Goal: Task Accomplishment & Management: Manage account settings

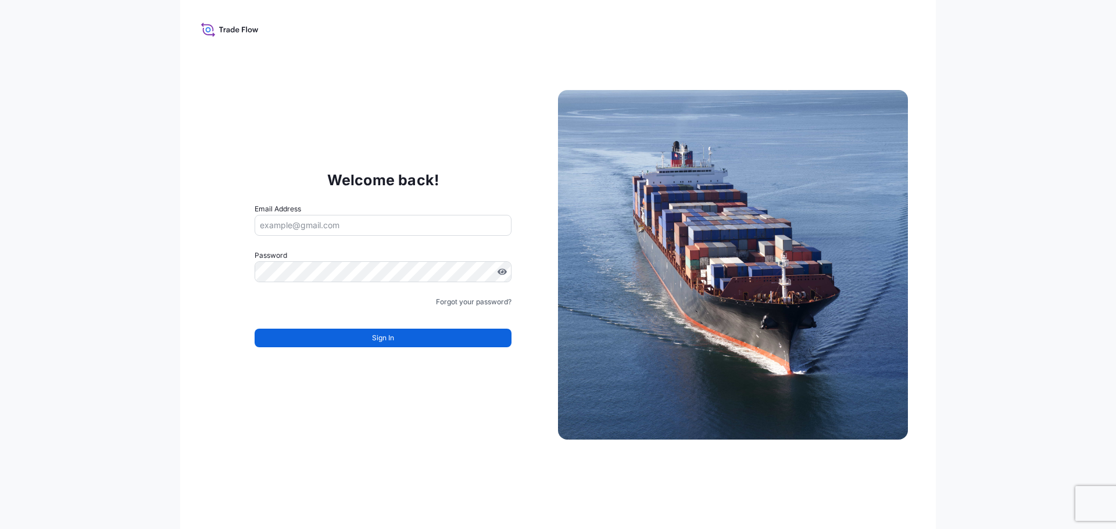
click at [314, 224] on input "Email Address" at bounding box center [383, 225] width 257 height 21
click at [325, 226] on input "okkie." at bounding box center [383, 225] width 257 height 21
type input "[EMAIL_ADDRESS][DOMAIN_NAME]"
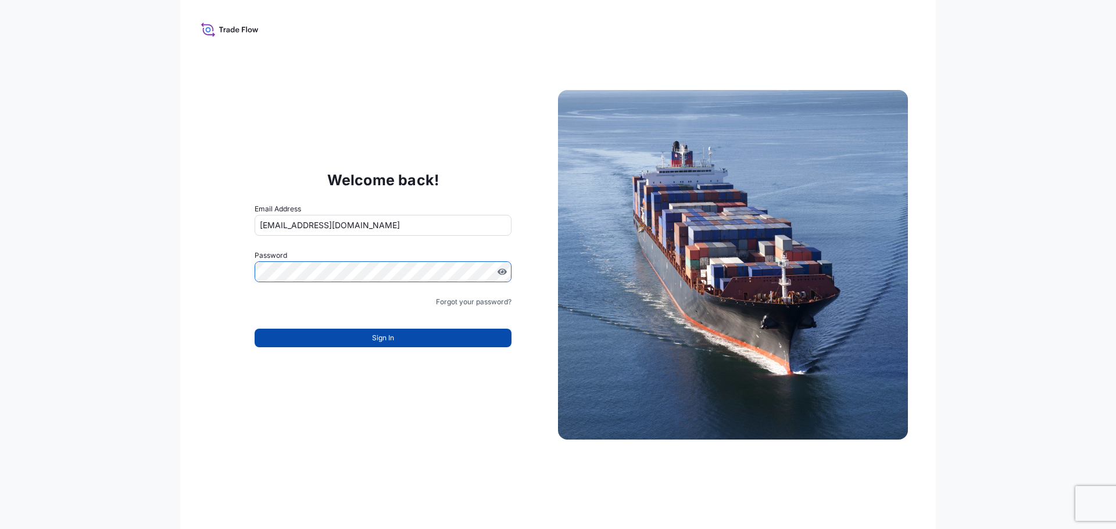
click at [384, 335] on span "Sign In" at bounding box center [383, 338] width 22 height 12
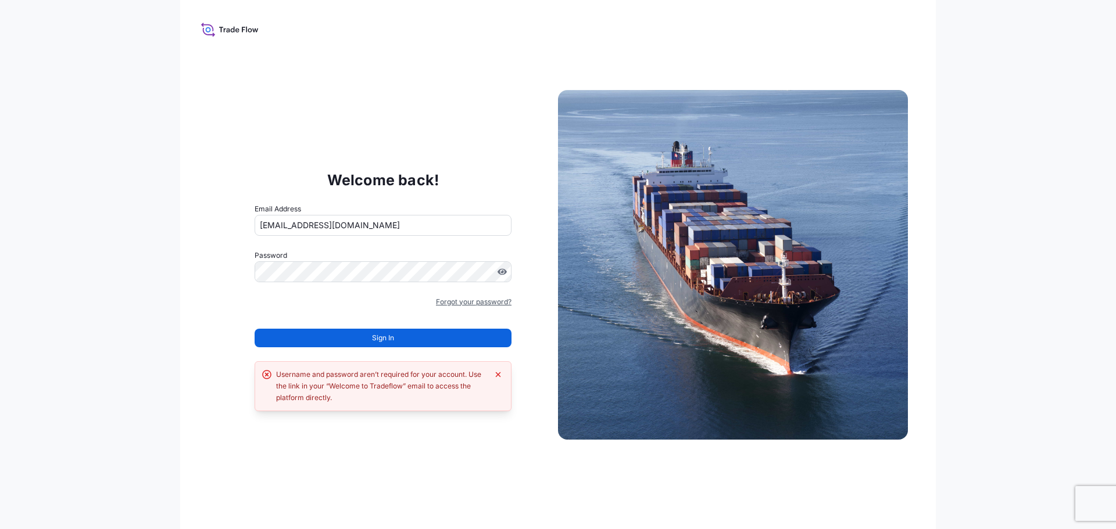
click at [471, 302] on link "Forgot your password?" at bounding box center [474, 302] width 76 height 12
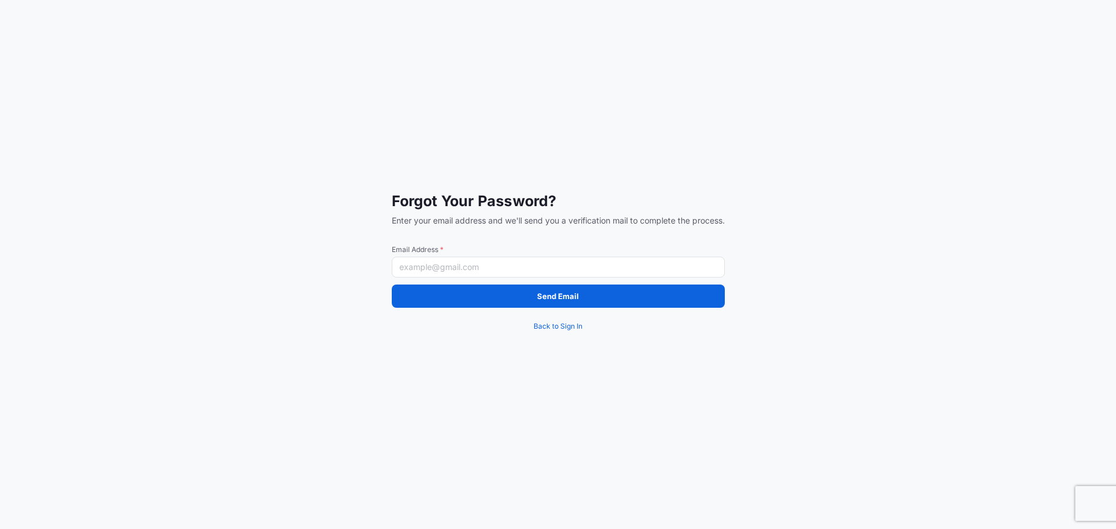
click at [438, 261] on input "Email Address *" at bounding box center [558, 267] width 333 height 21
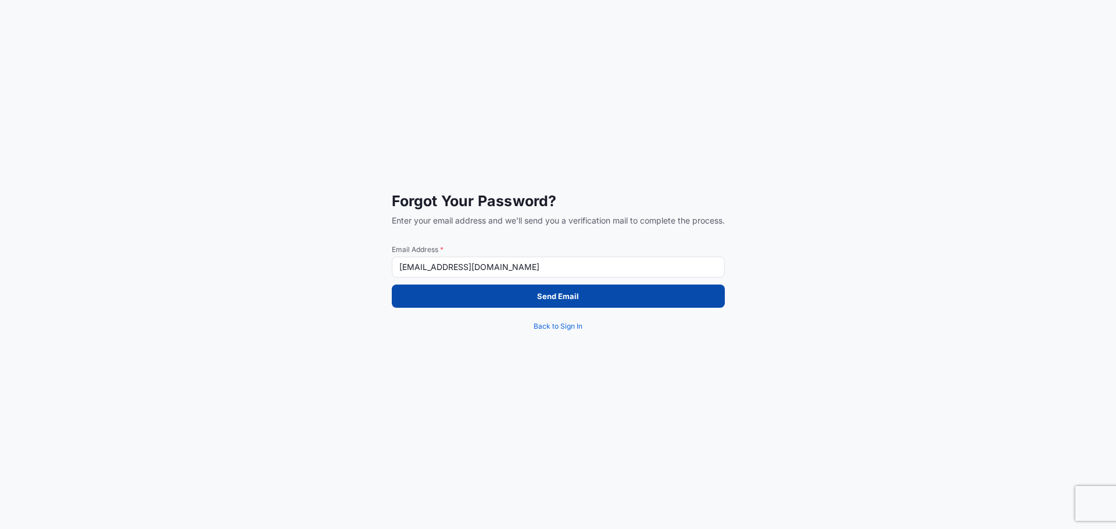
type input "[EMAIL_ADDRESS][DOMAIN_NAME]"
click at [579, 294] on button "Send Email" at bounding box center [558, 296] width 333 height 23
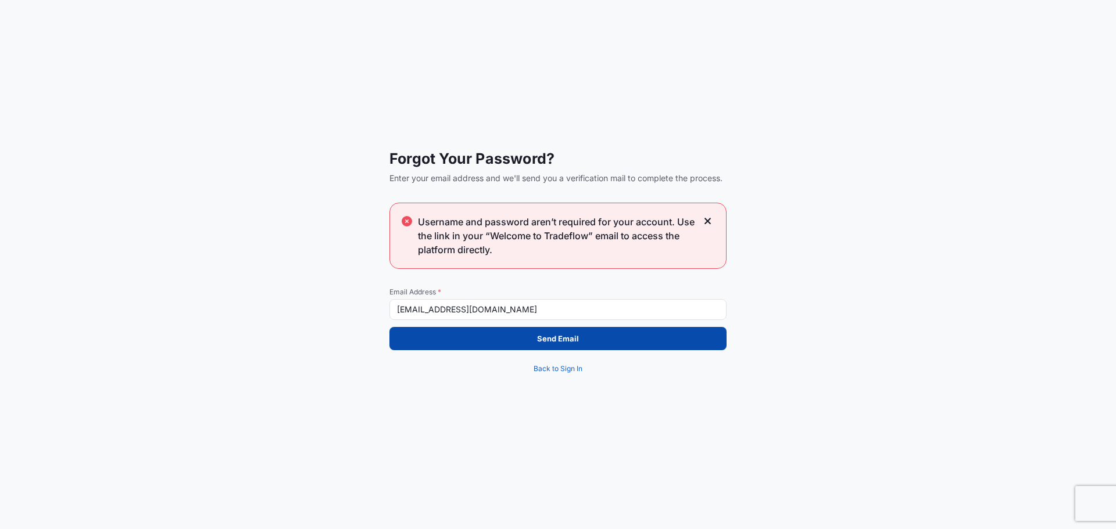
click at [559, 339] on p "Send Email" at bounding box center [558, 339] width 42 height 12
click at [564, 341] on p "Send Email" at bounding box center [558, 339] width 42 height 12
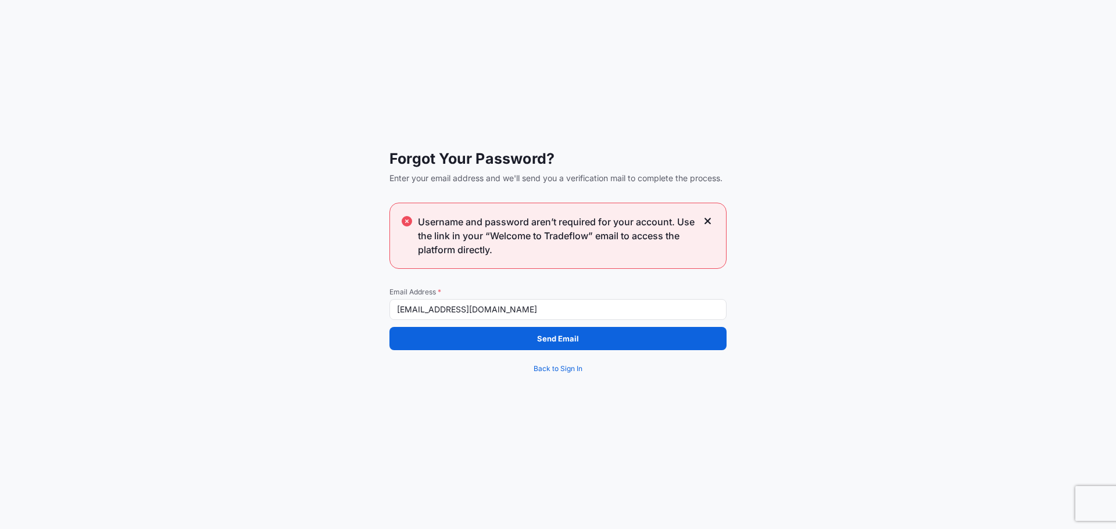
click at [707, 217] on icon at bounding box center [708, 221] width 8 height 10
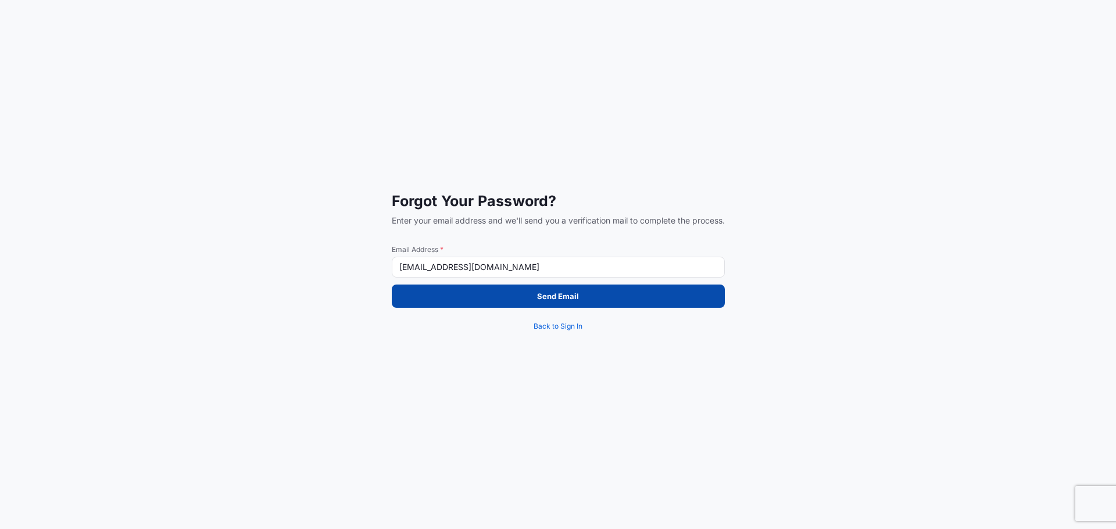
click at [538, 294] on p "Send Email" at bounding box center [558, 297] width 42 height 12
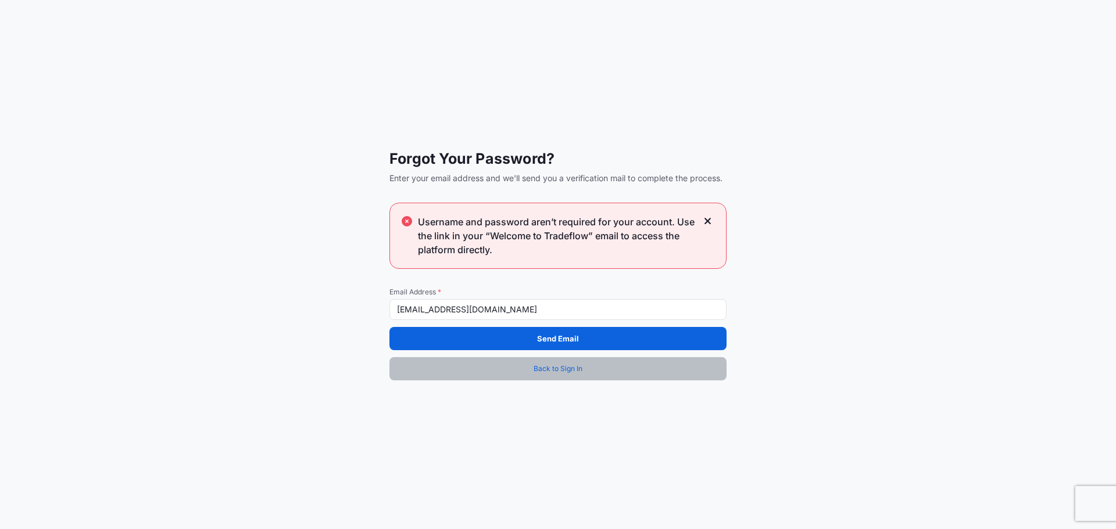
click at [563, 366] on span "Back to Sign In" at bounding box center [558, 369] width 49 height 12
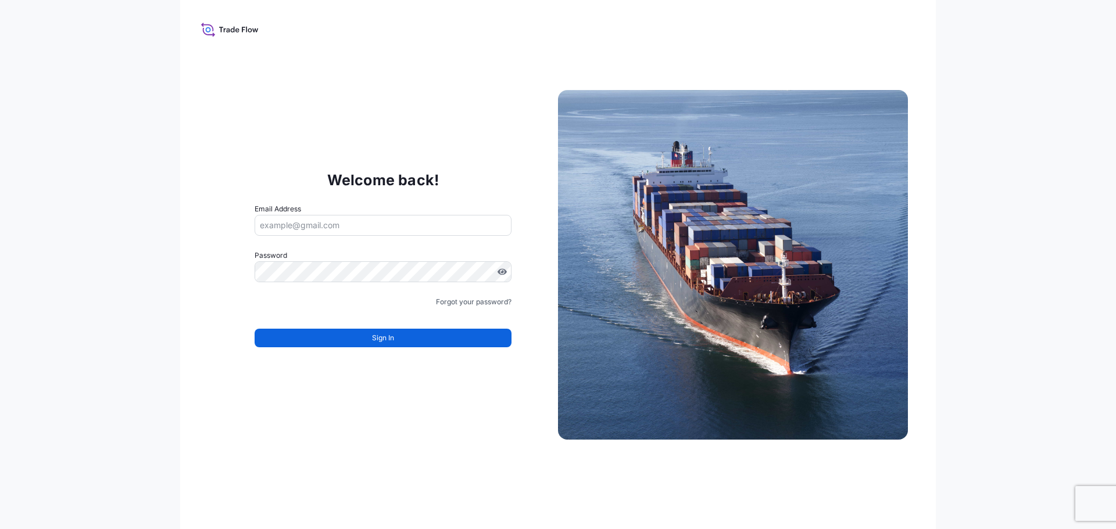
type input "[EMAIL_ADDRESS][DOMAIN_NAME]"
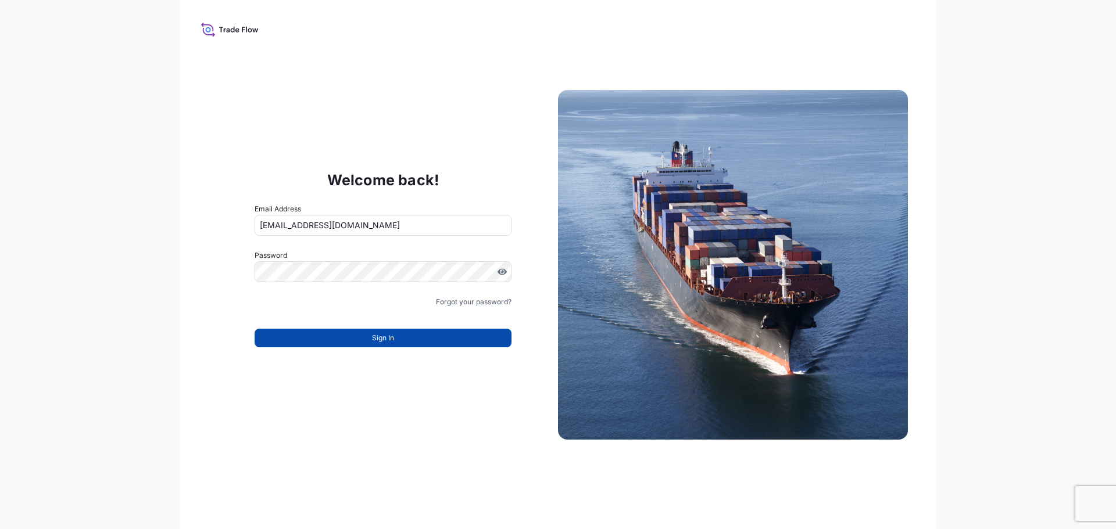
click at [411, 336] on button "Sign In" at bounding box center [383, 338] width 257 height 19
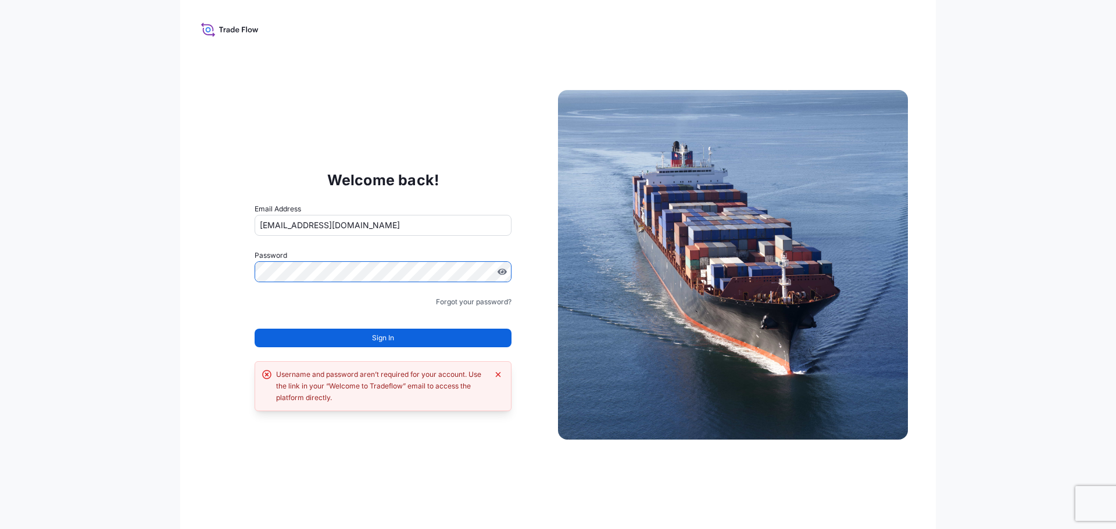
click at [273, 87] on div "Welcome back! Email Address [EMAIL_ADDRESS][DOMAIN_NAME] Password Must include:…" at bounding box center [558, 264] width 756 height 529
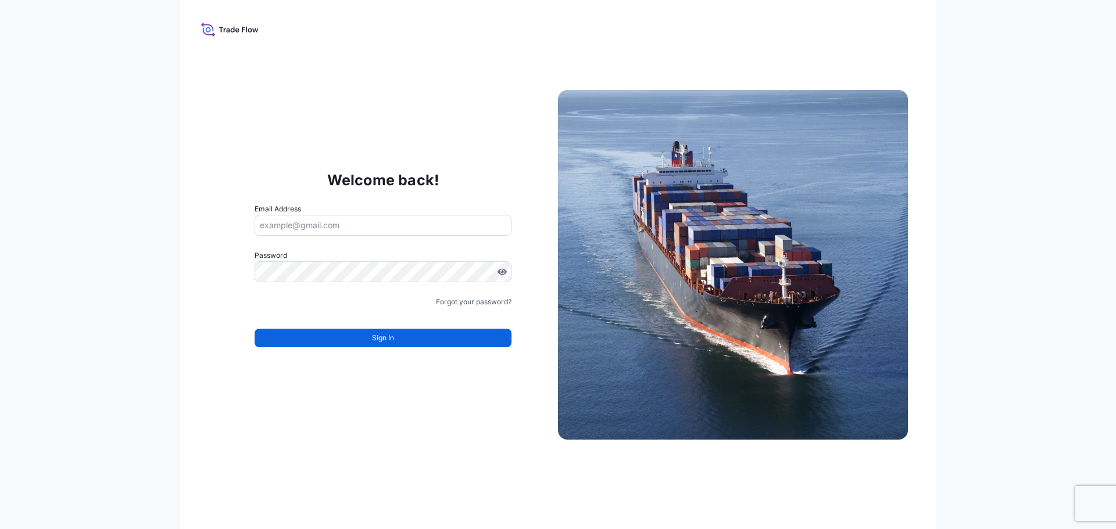
type input "[EMAIL_ADDRESS][DOMAIN_NAME]"
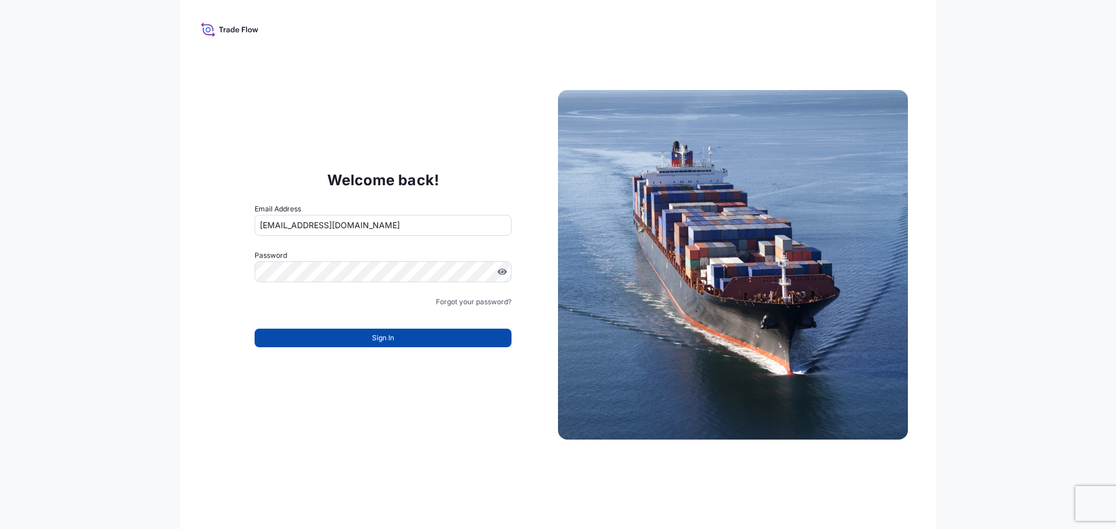
click at [388, 340] on span "Sign In" at bounding box center [383, 338] width 22 height 12
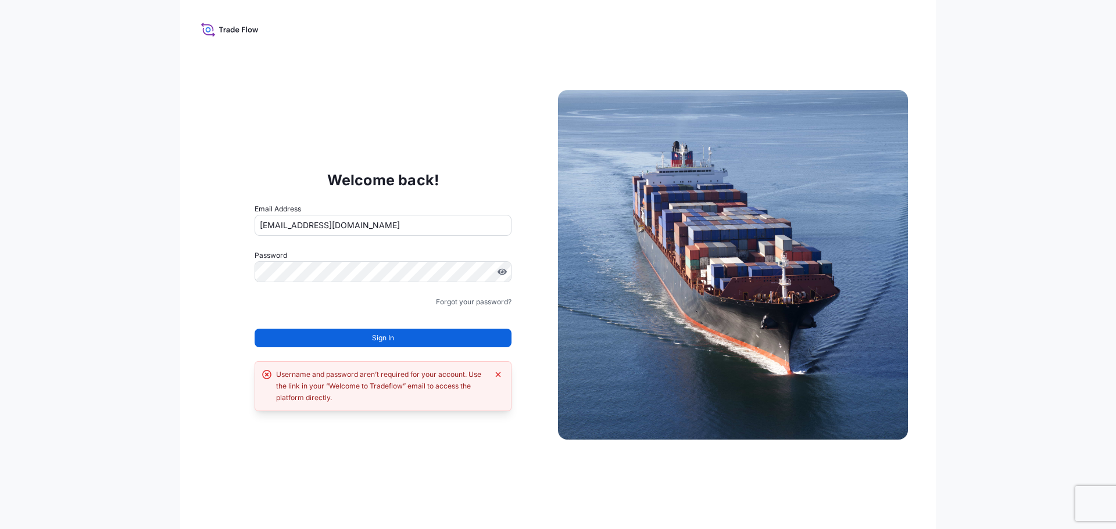
click at [226, 142] on div "Welcome back! Email Address [EMAIL_ADDRESS][DOMAIN_NAME] Password Must include:…" at bounding box center [558, 264] width 756 height 529
click at [226, 160] on div "Welcome back! Email Address [EMAIL_ADDRESS][DOMAIN_NAME] Password Must include:…" at bounding box center [383, 264] width 350 height 239
click at [244, 194] on div "Welcome back! Email Address [EMAIL_ADDRESS][DOMAIN_NAME] Password Must include:…" at bounding box center [383, 264] width 350 height 239
click at [388, 338] on span "Sign In" at bounding box center [383, 338] width 22 height 12
click at [238, 266] on div "Welcome back! Email Address [EMAIL_ADDRESS][DOMAIN_NAME] Password Must include:…" at bounding box center [383, 264] width 350 height 239
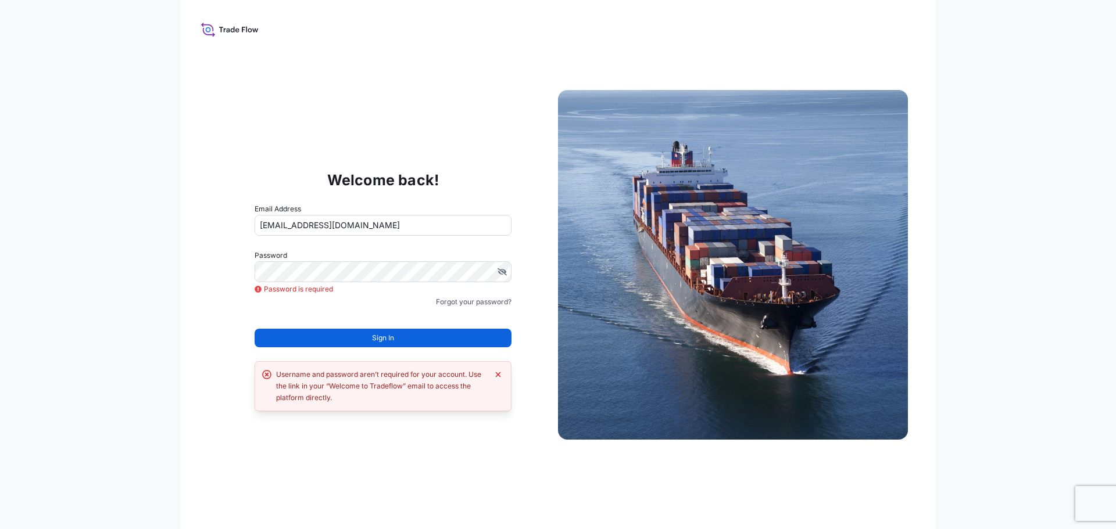
click at [238, 266] on div "Welcome back! Email Address okkie.olivier@seaboardtrade.com Password Password i…" at bounding box center [383, 264] width 350 height 239
click at [470, 303] on link "Forgot your password?" at bounding box center [474, 302] width 76 height 12
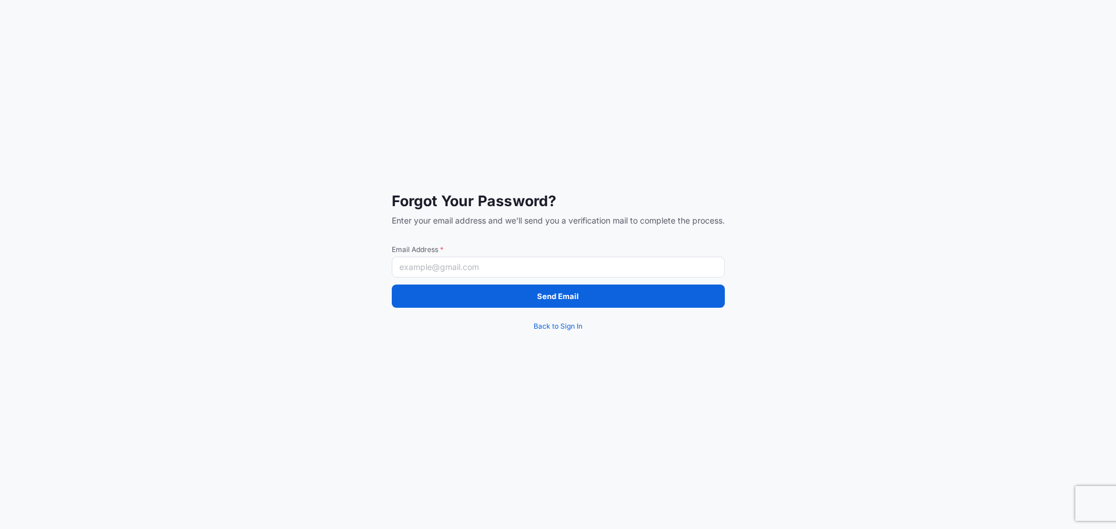
click at [482, 277] on input "Email Address *" at bounding box center [558, 267] width 333 height 21
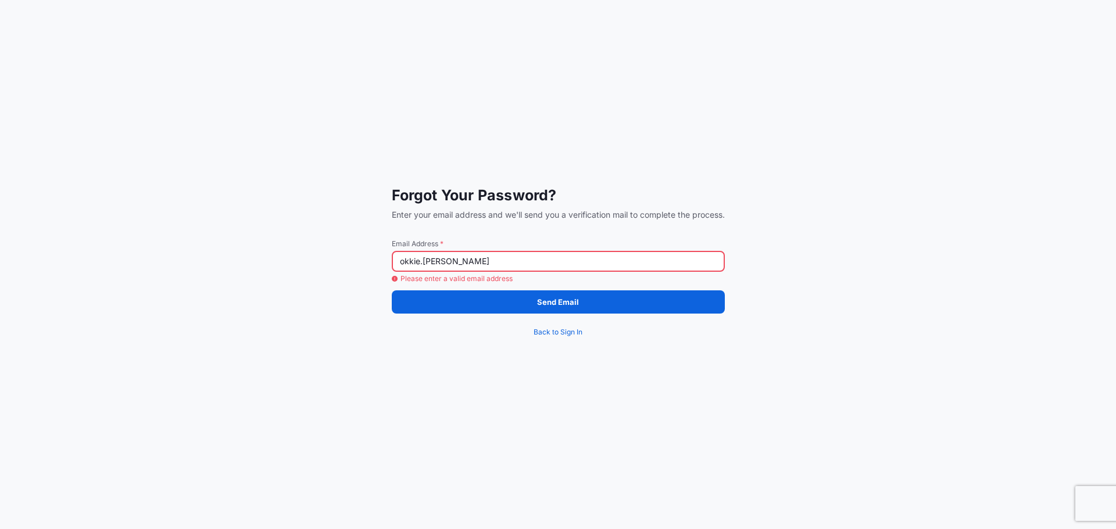
type input "[EMAIL_ADDRESS][DOMAIN_NAME]"
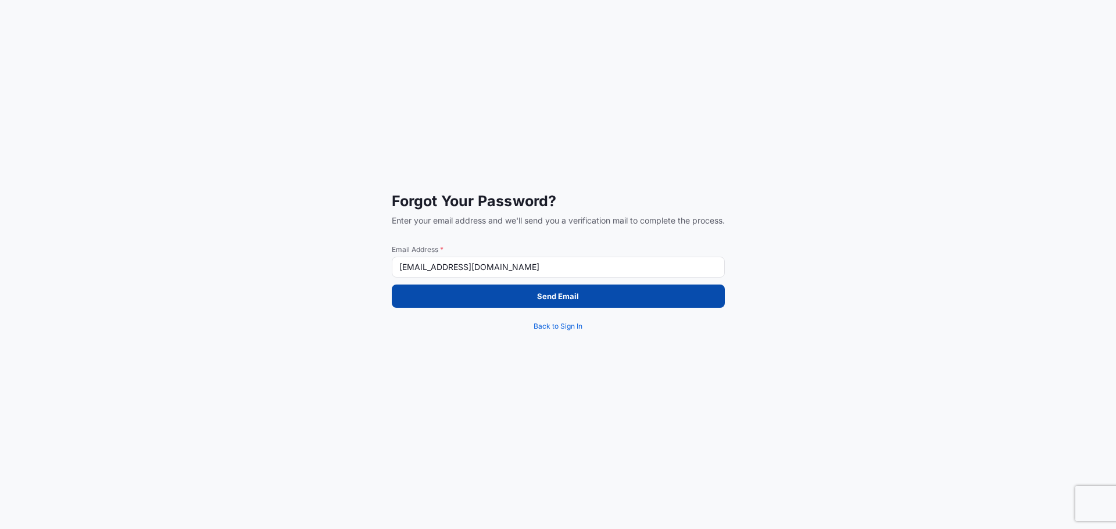
click at [543, 299] on p "Send Email" at bounding box center [558, 297] width 42 height 12
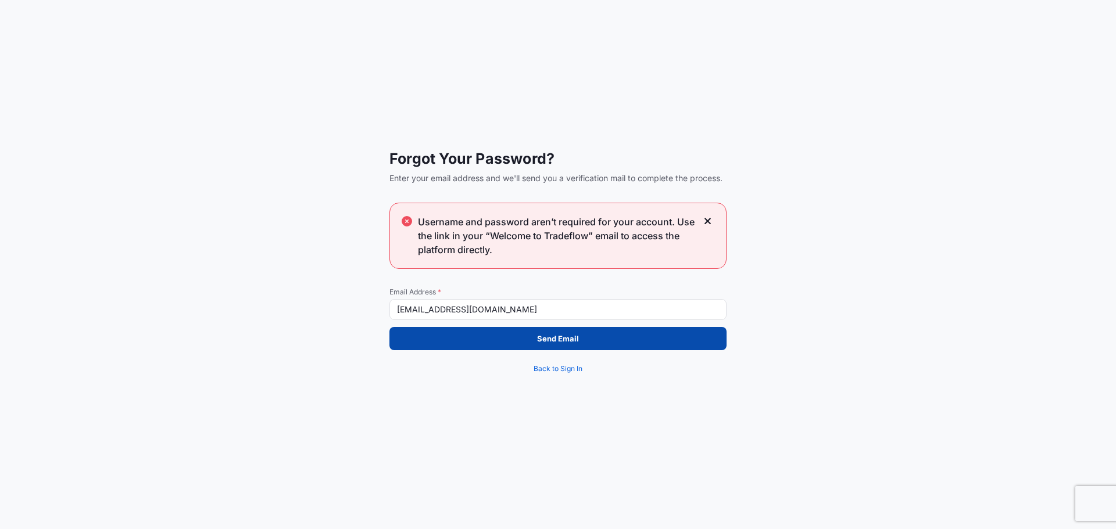
click at [586, 342] on button "Send Email" at bounding box center [557, 338] width 337 height 23
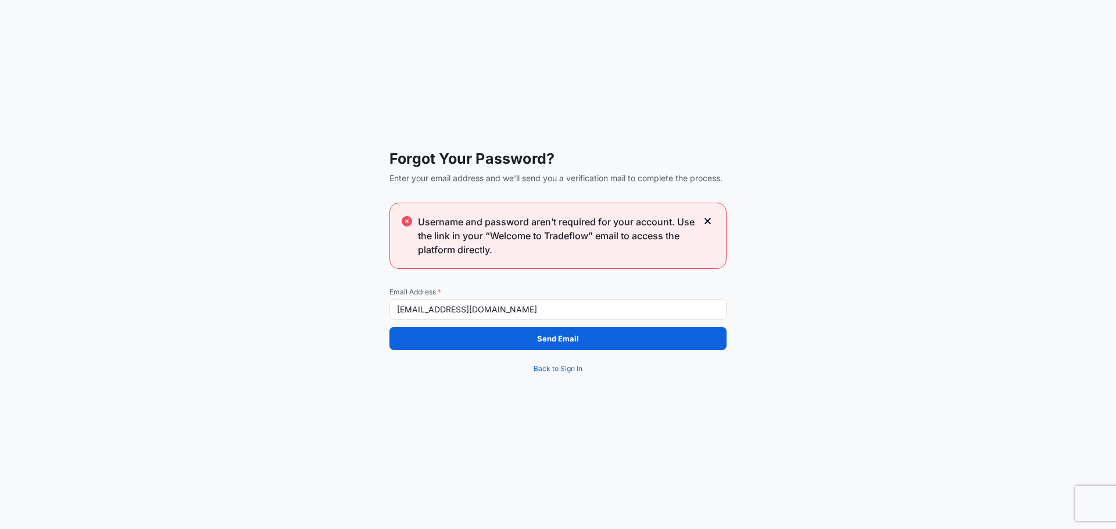
click at [708, 221] on icon at bounding box center [707, 221] width 6 height 6
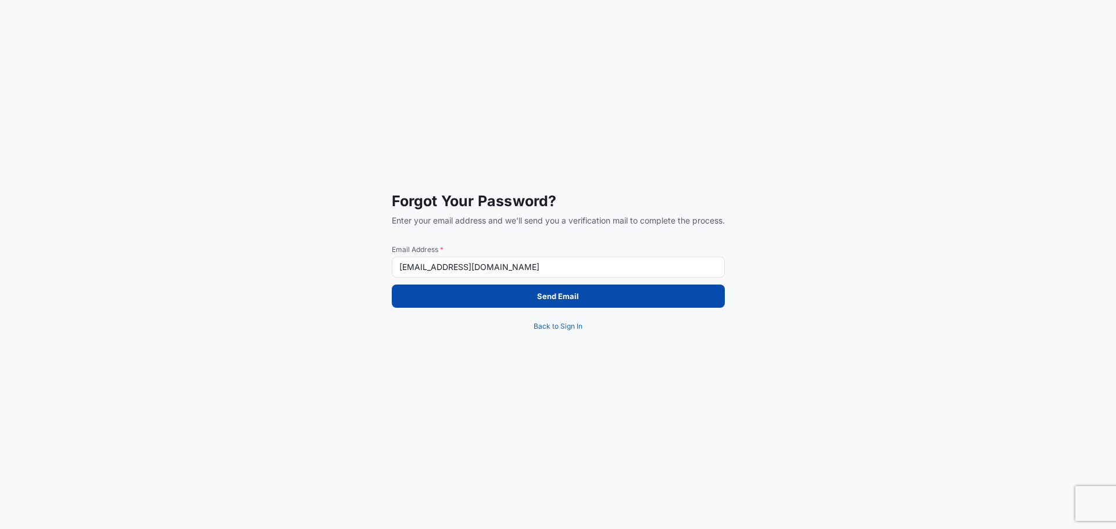
click at [569, 294] on p "Send Email" at bounding box center [558, 297] width 42 height 12
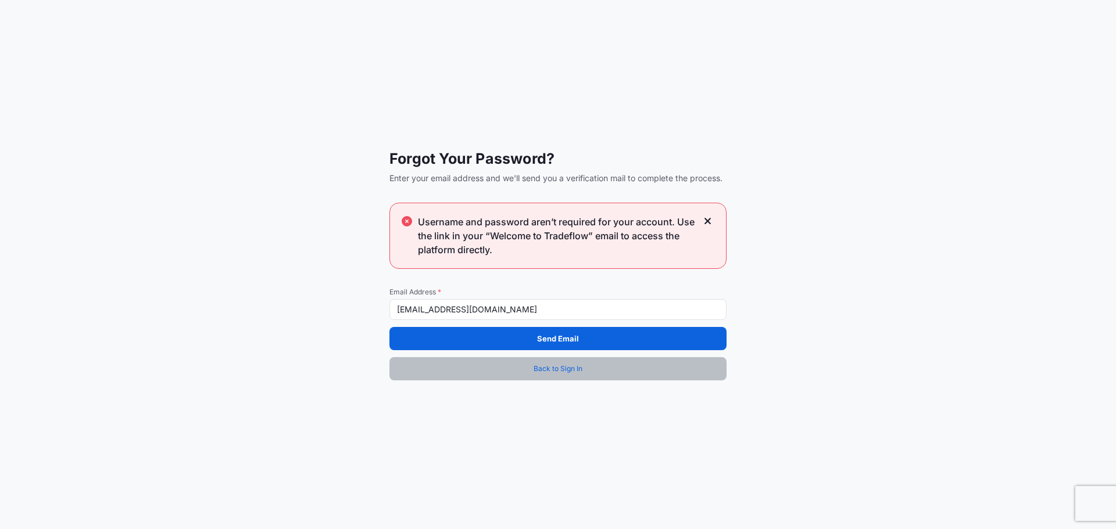
click at [556, 368] on span "Back to Sign In" at bounding box center [558, 369] width 49 height 12
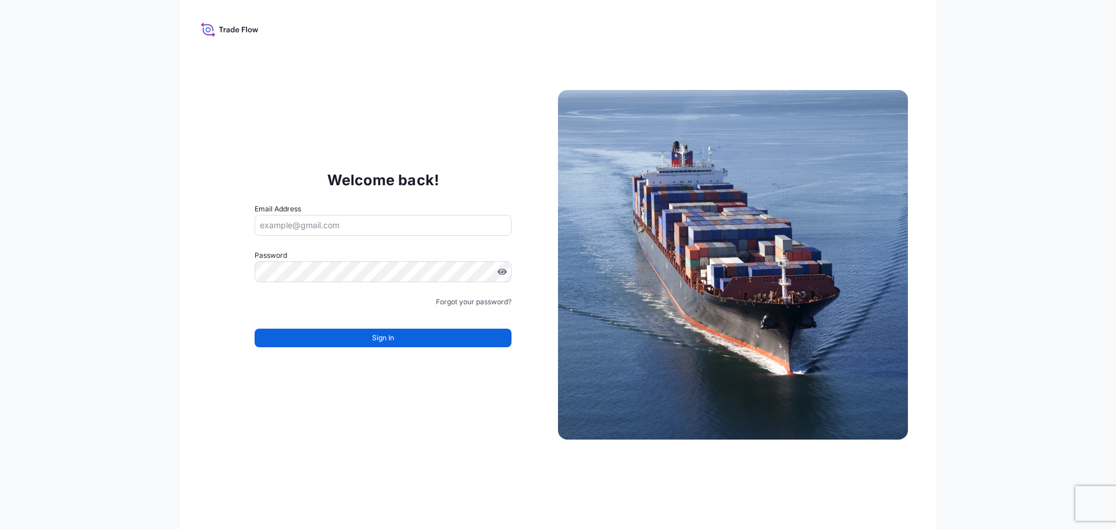
type input "[EMAIL_ADDRESS][DOMAIN_NAME]"
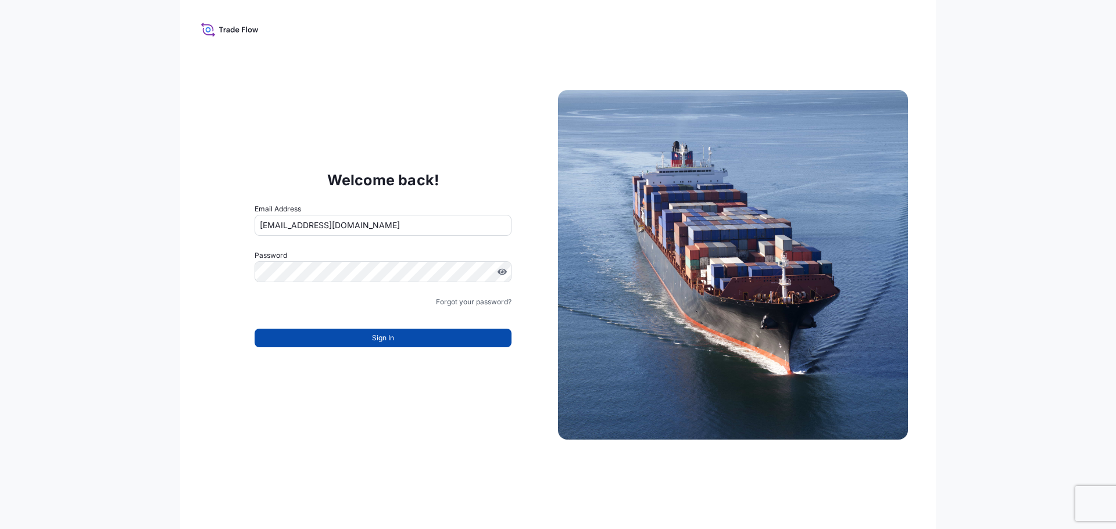
click at [391, 343] on span "Sign In" at bounding box center [383, 338] width 22 height 12
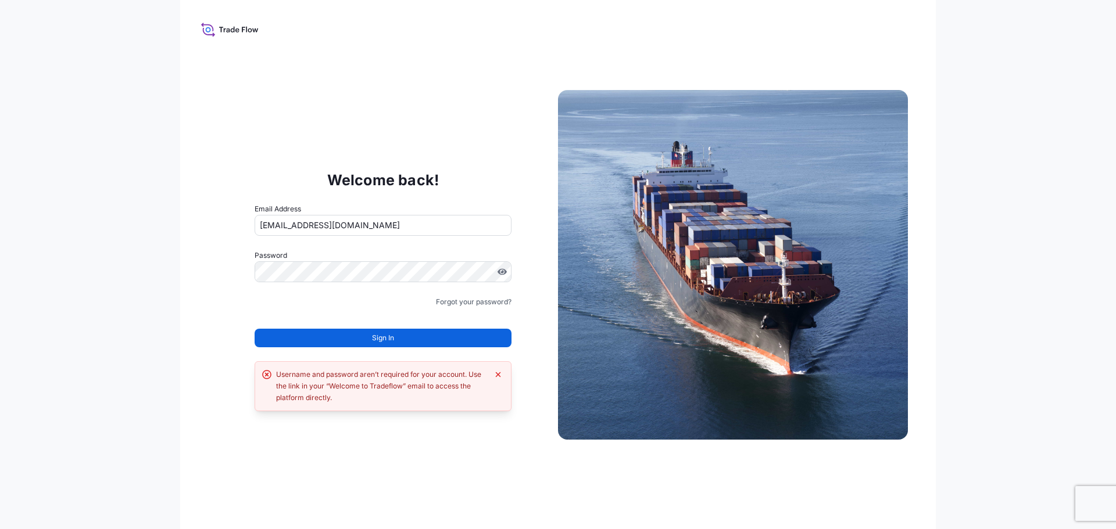
click at [203, 153] on div "Welcome back! Email Address [EMAIL_ADDRESS][DOMAIN_NAME] Password Must include:…" at bounding box center [558, 264] width 756 height 529
click at [373, 337] on span "Sign In" at bounding box center [383, 338] width 22 height 12
click at [380, 335] on span "Sign In" at bounding box center [383, 338] width 22 height 12
click at [381, 338] on span "Sign In" at bounding box center [383, 338] width 22 height 12
